Goal: Connect with others: Participate in discussion

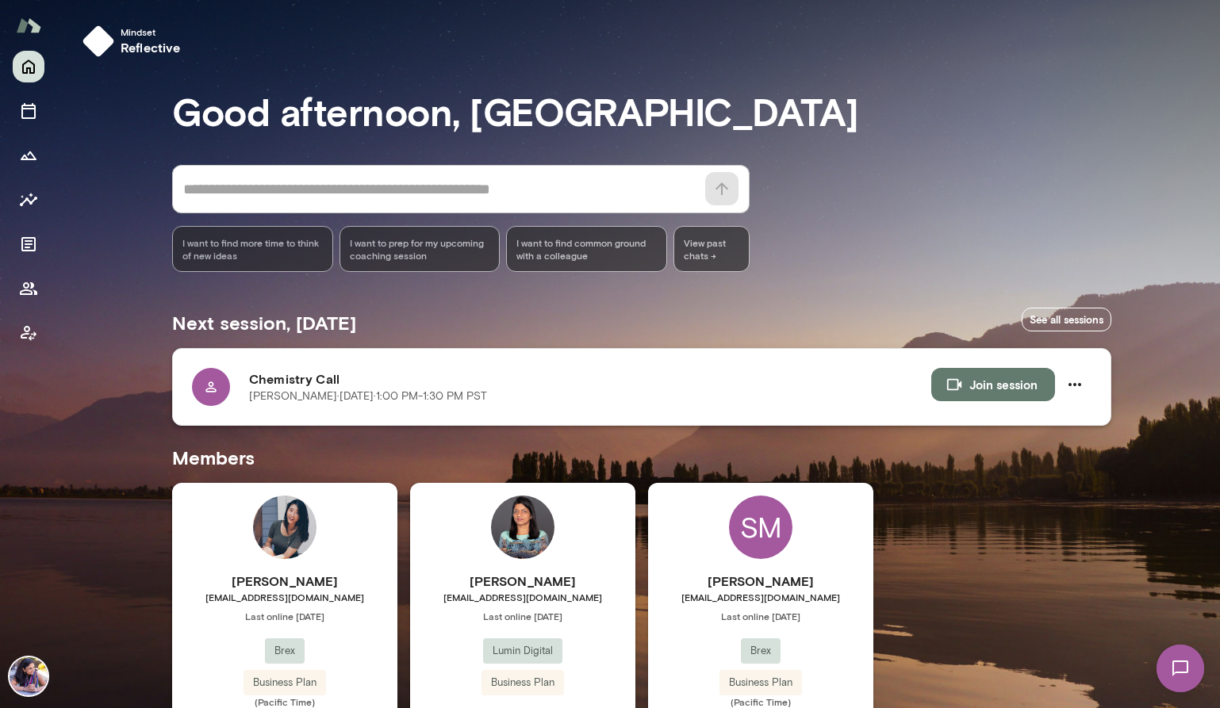
scroll to position [78, 0]
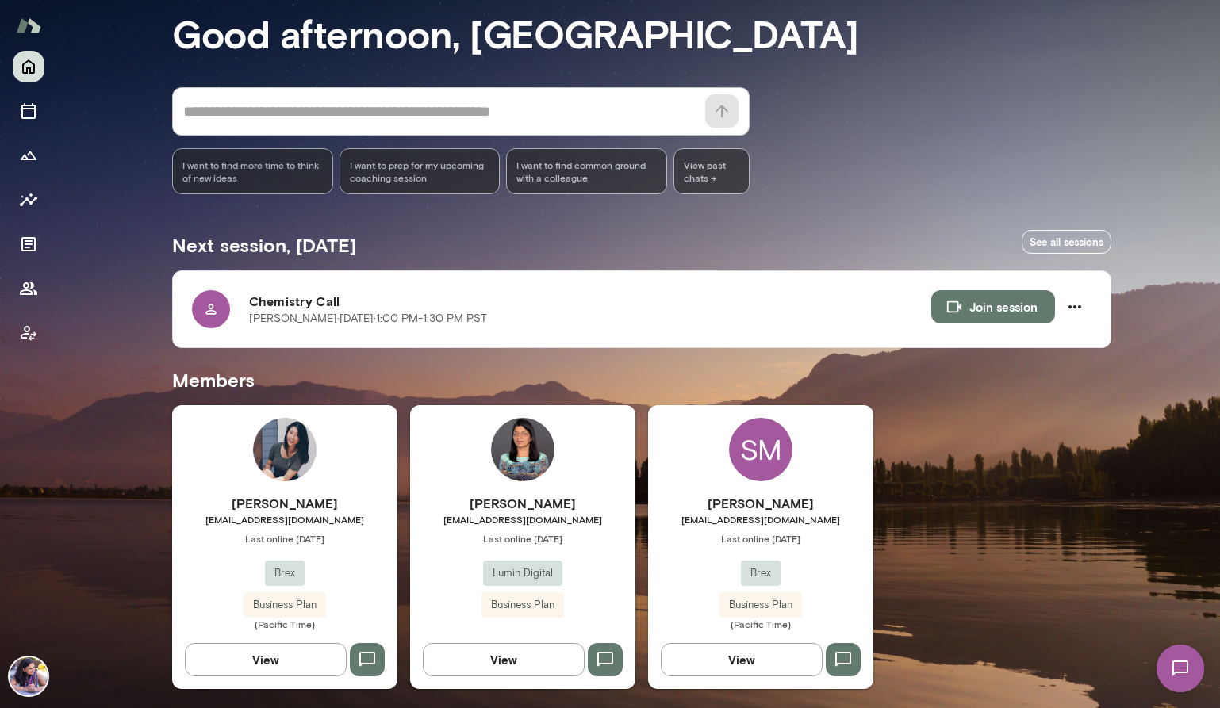
click at [754, 503] on h6 "[PERSON_NAME]" at bounding box center [760, 503] width 225 height 19
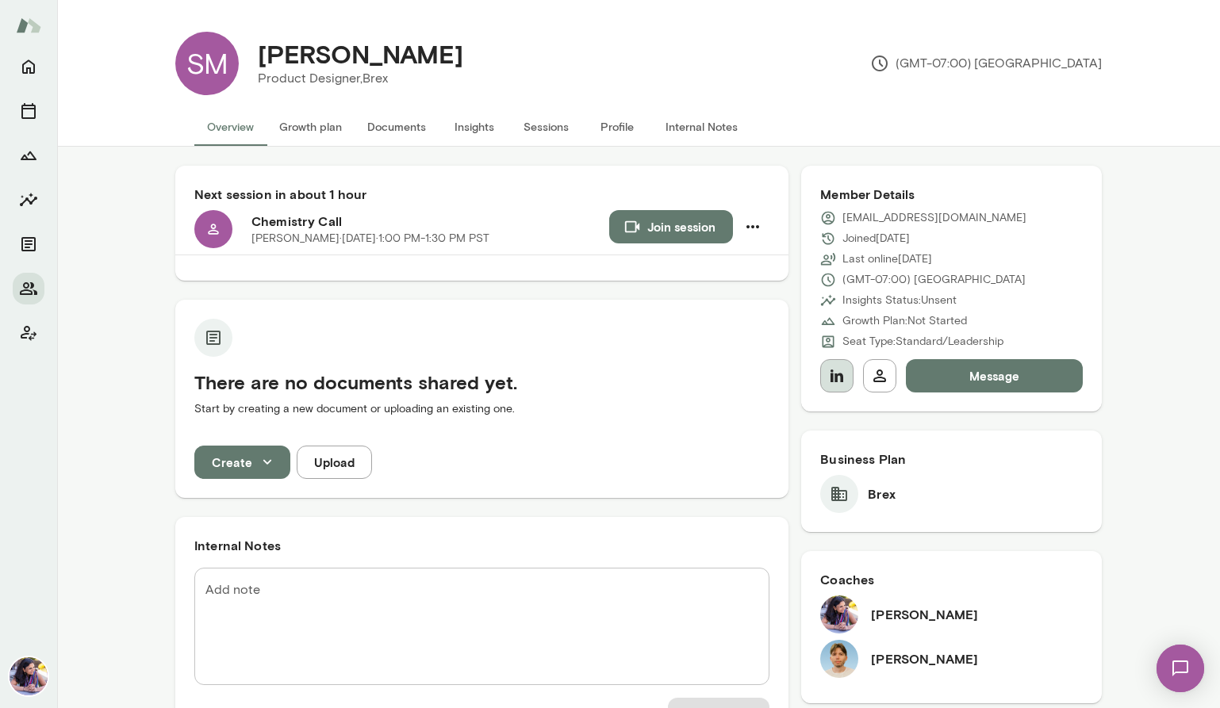
click at [830, 375] on icon "button" at bounding box center [836, 376] width 13 height 13
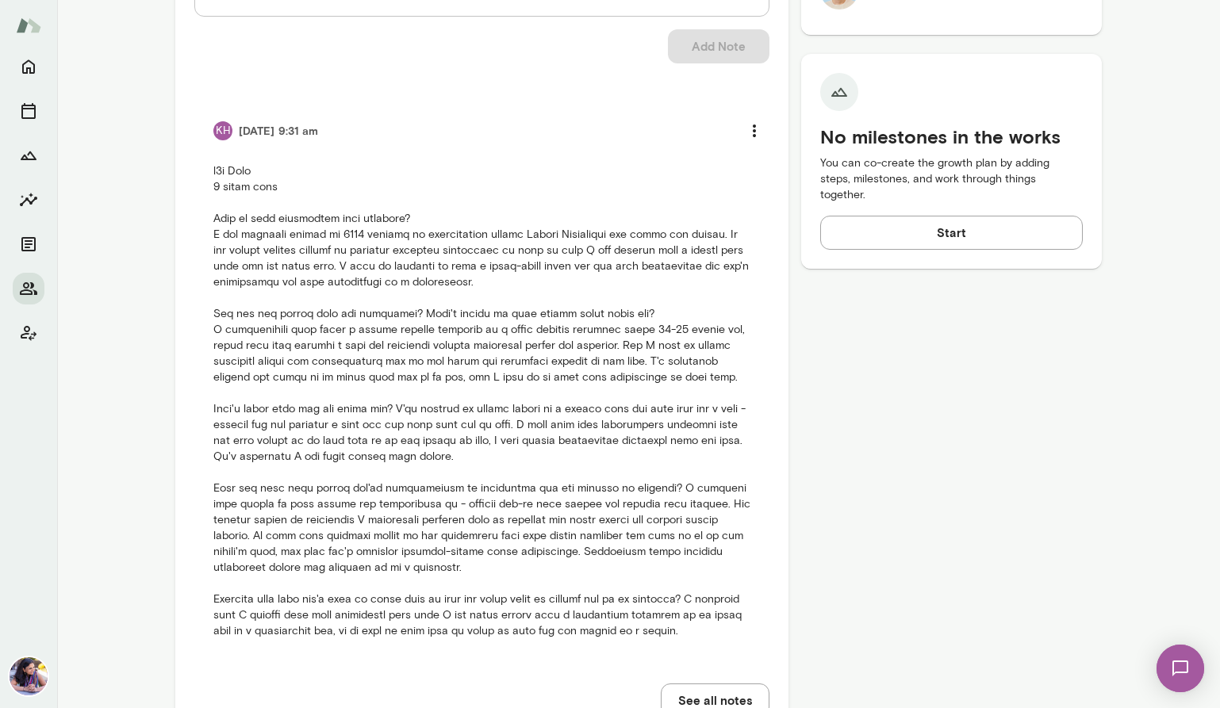
scroll to position [669, 0]
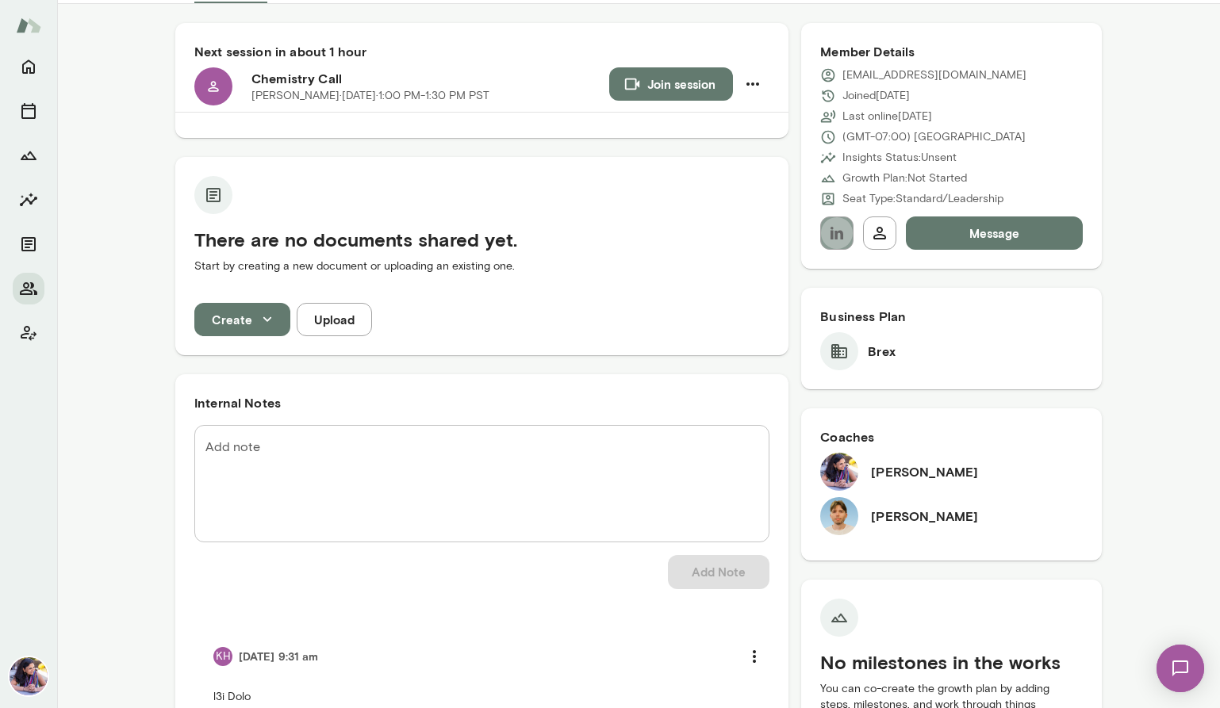
scroll to position [0, 0]
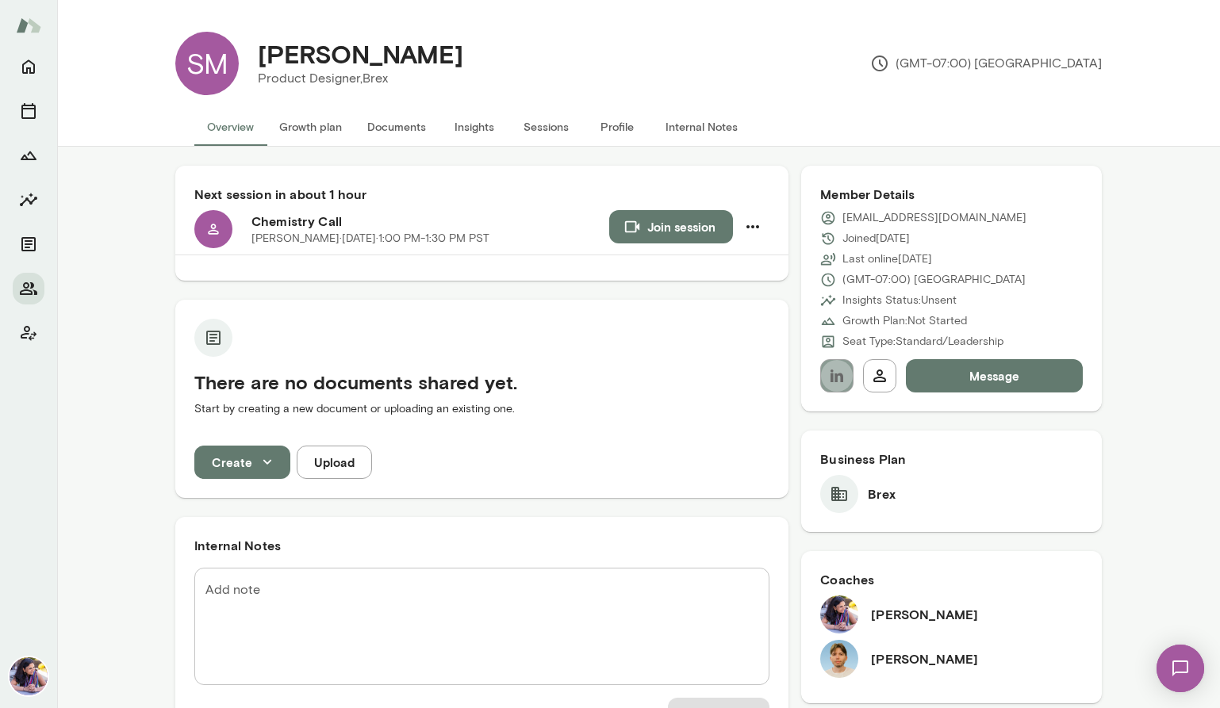
click at [316, 126] on button "Growth plan" at bounding box center [310, 127] width 88 height 38
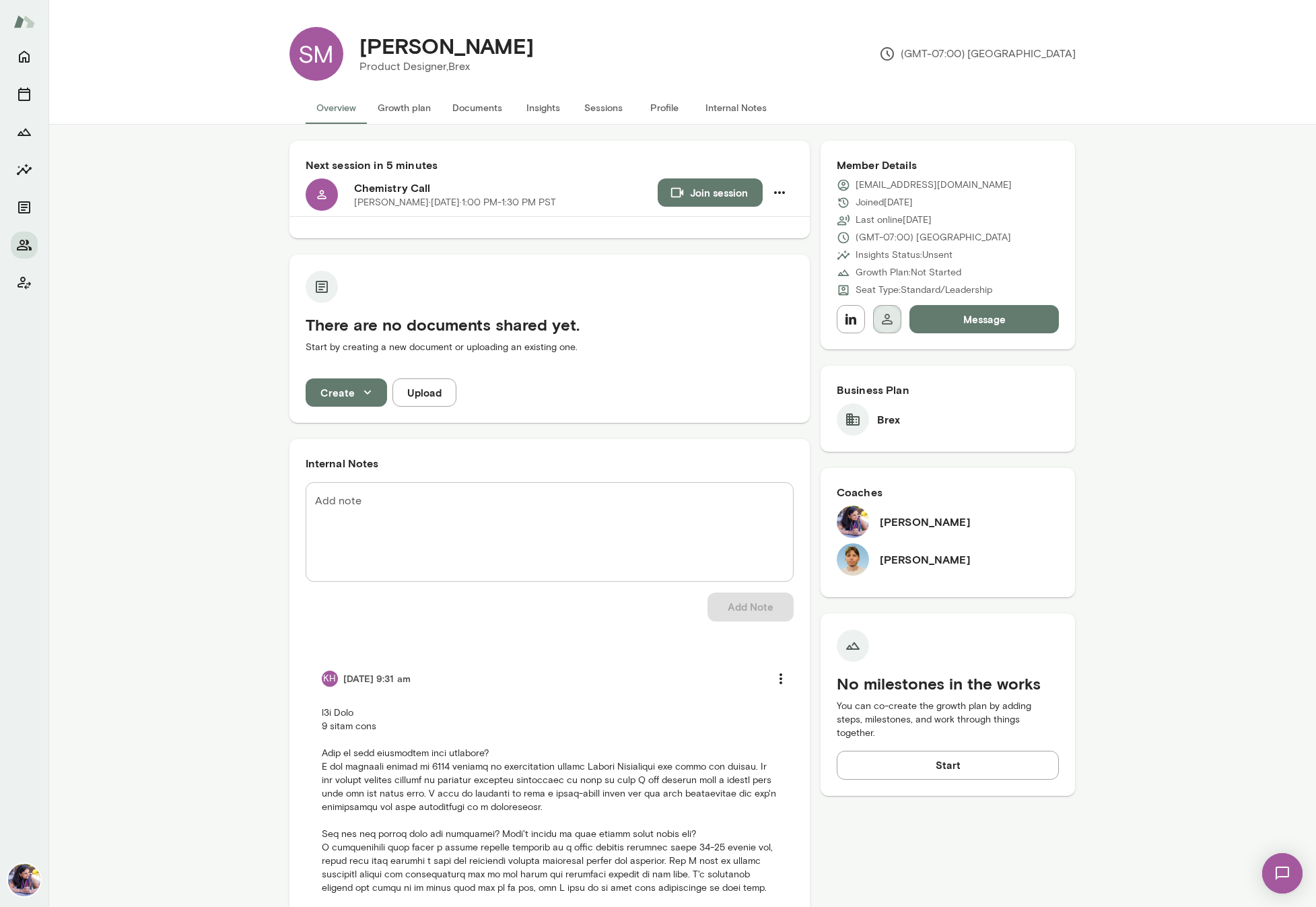
click at [887, 325] on icon "button" at bounding box center [887, 318] width 16 height 16
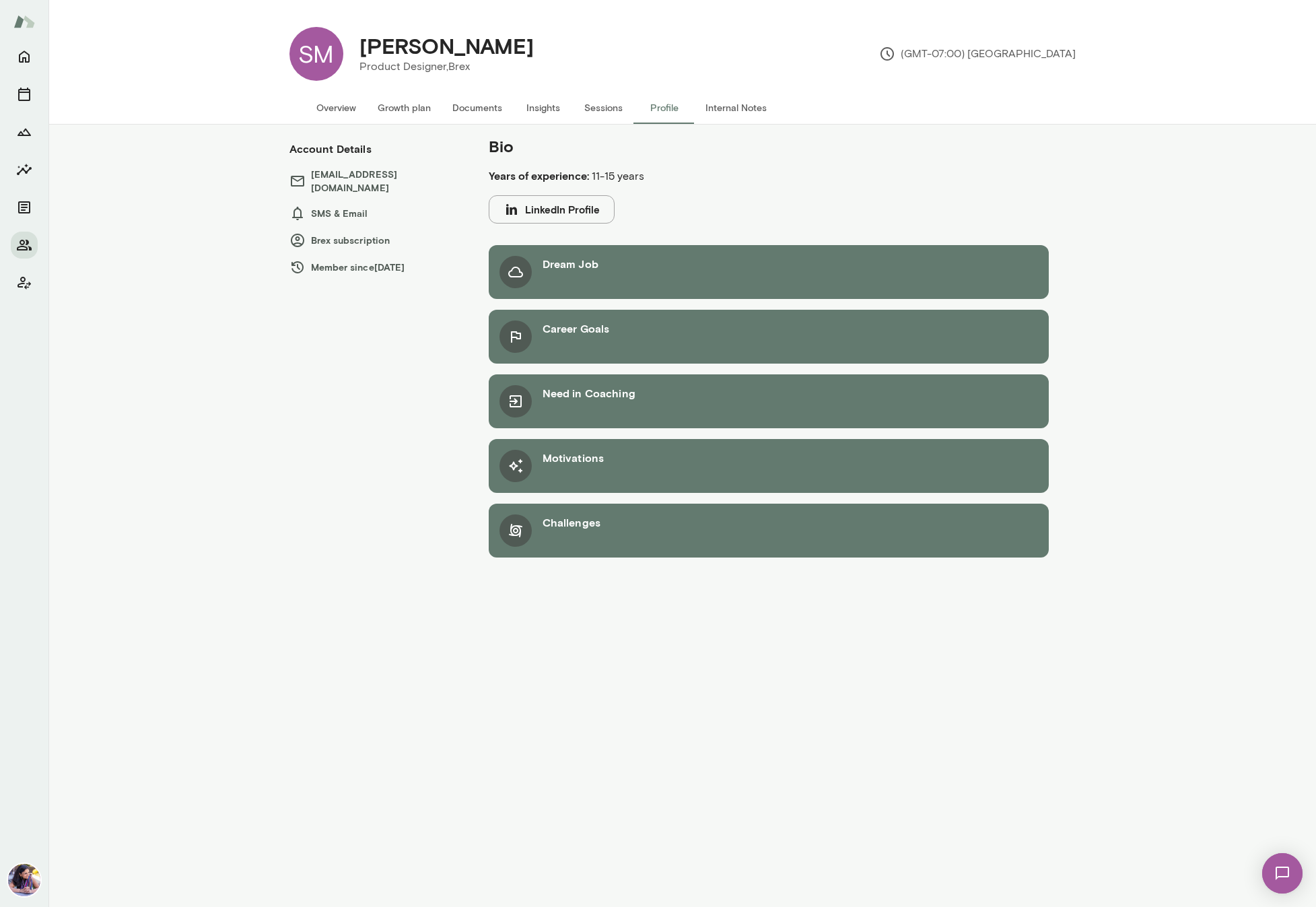
click at [614, 267] on div "Dream Job" at bounding box center [769, 272] width 560 height 54
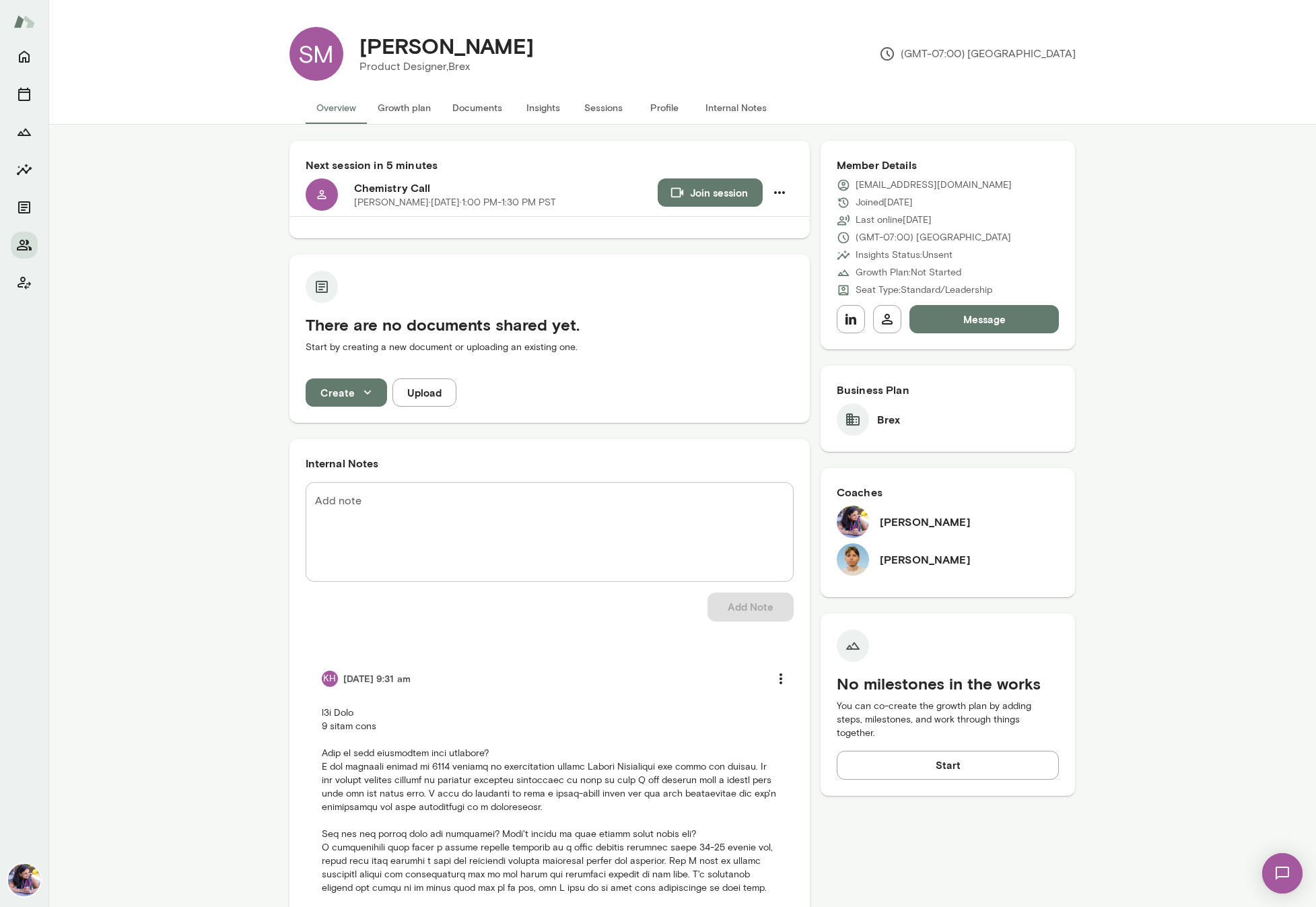
click at [708, 192] on button "Join session" at bounding box center [711, 192] width 105 height 28
